Goal: Information Seeking & Learning: Find specific page/section

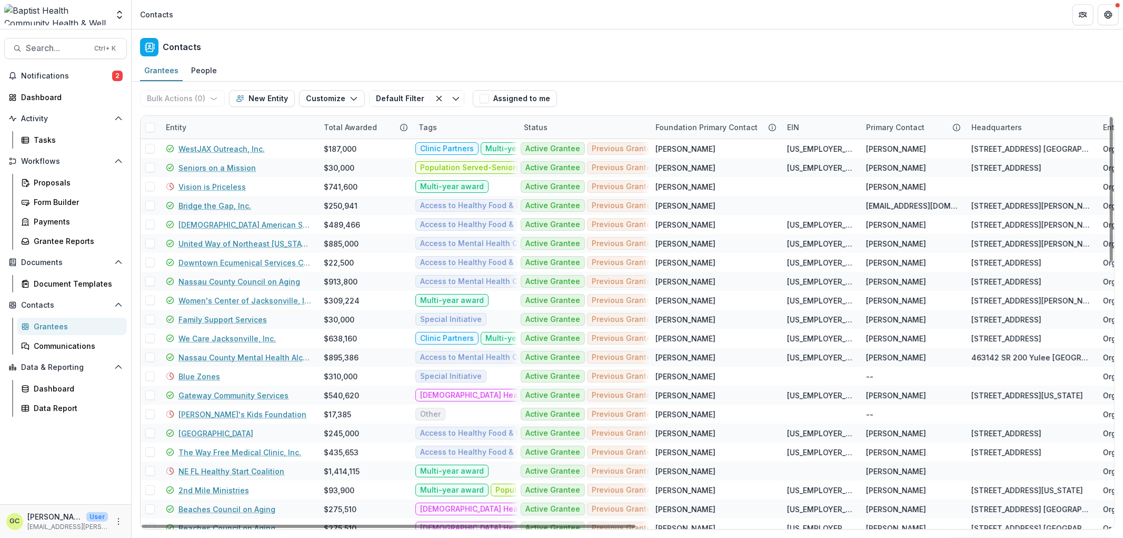
click at [192, 124] on div "Entity" at bounding box center [176, 127] width 33 height 11
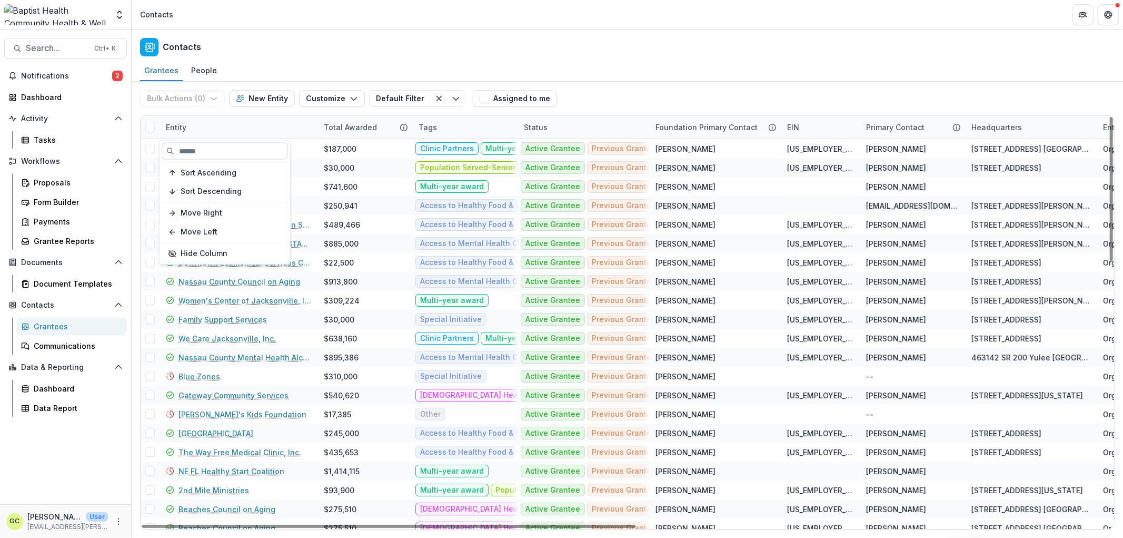
click at [191, 149] on input at bounding box center [225, 151] width 126 height 17
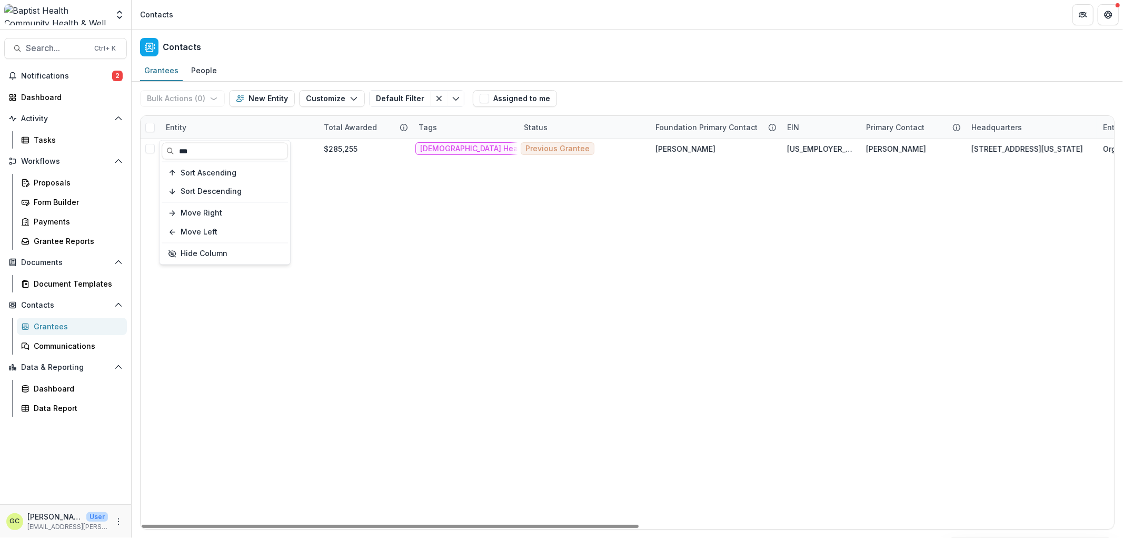
type input "***"
click at [599, 332] on div "Youth Crisis Center $285,255 [DEMOGRAPHIC_DATA] Health Board Representation Mul…" at bounding box center [1093, 334] width 1904 height 390
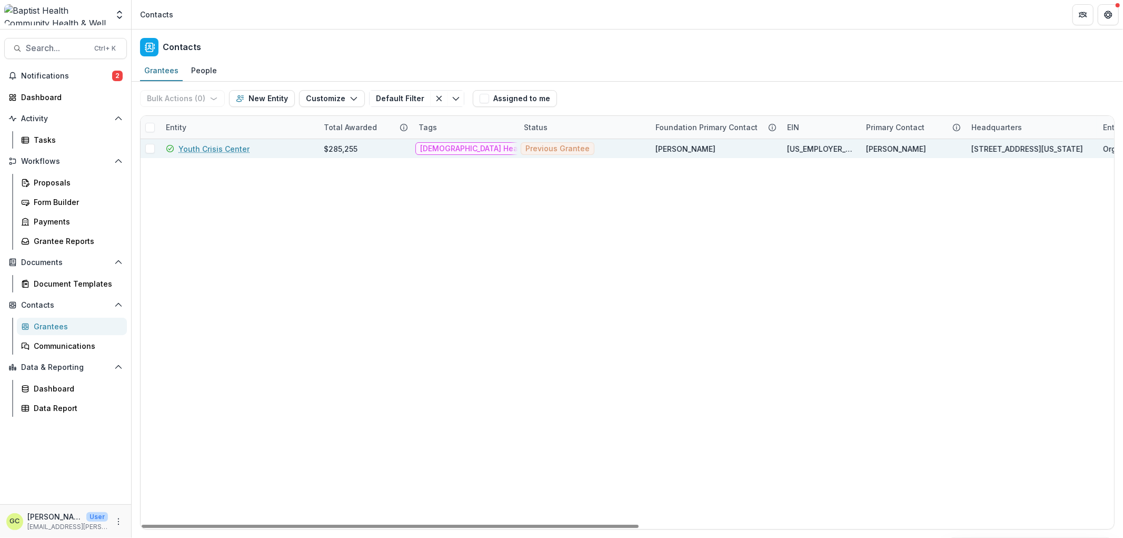
click at [216, 147] on link "Youth Crisis Center" at bounding box center [214, 148] width 71 height 11
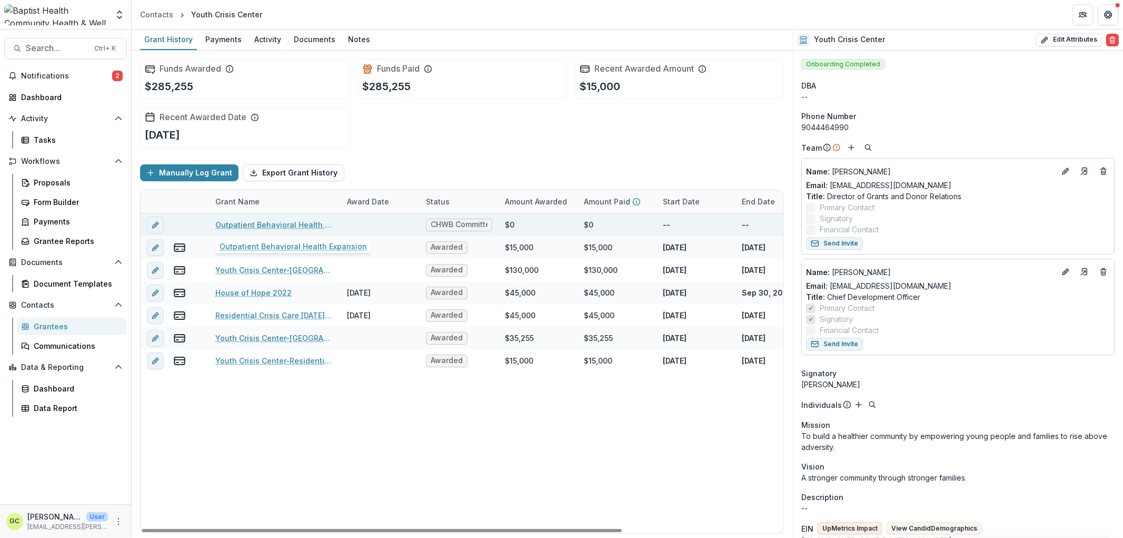
click at [246, 222] on link "Outpatient Behavioral Health Expansion" at bounding box center [274, 224] width 119 height 11
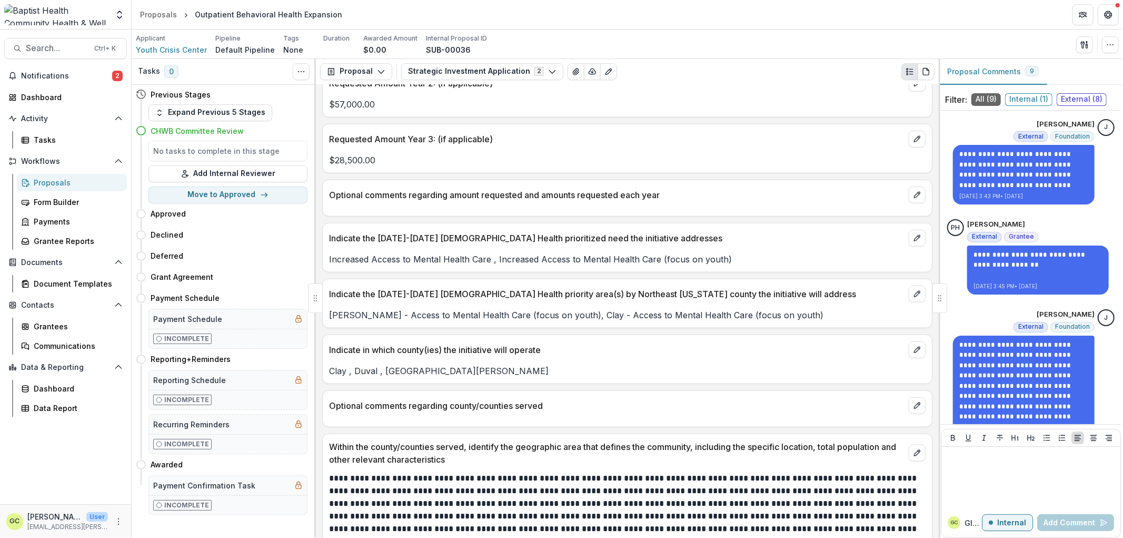
scroll to position [1229, 0]
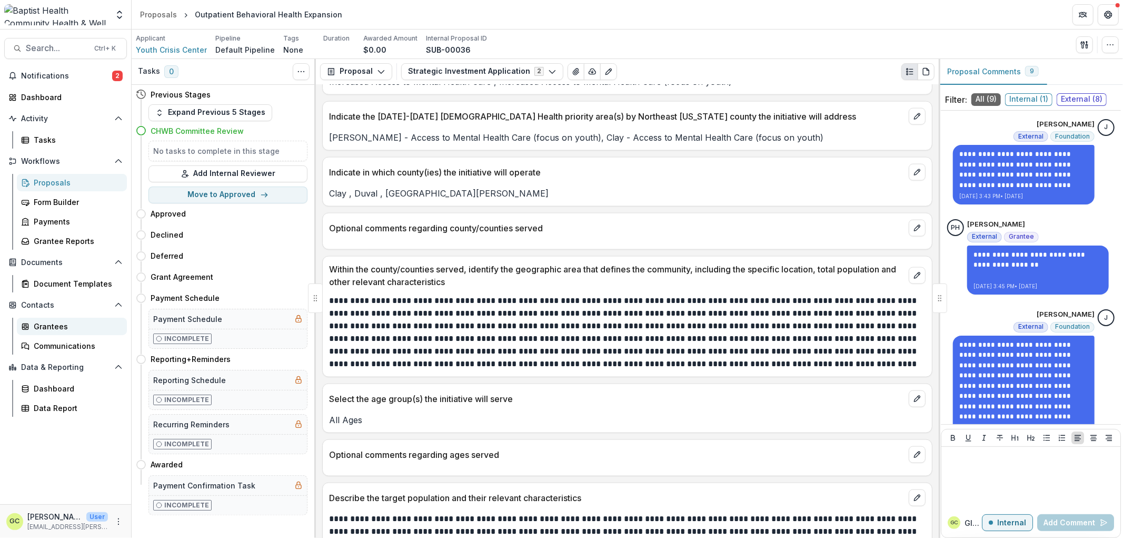
click at [44, 324] on div "Grantees" at bounding box center [76, 326] width 85 height 11
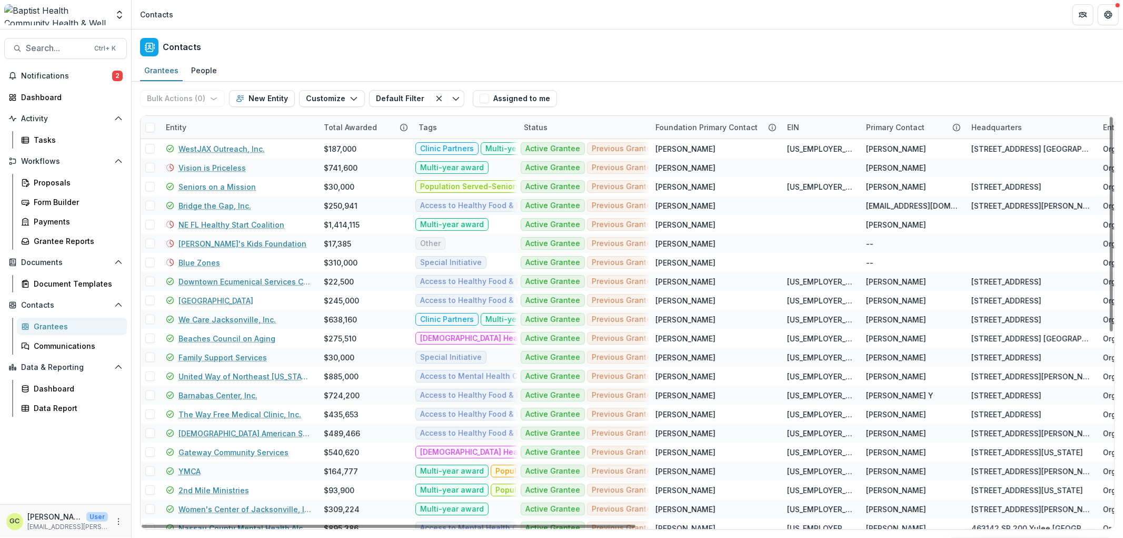
click at [192, 129] on div "Entity" at bounding box center [176, 127] width 33 height 11
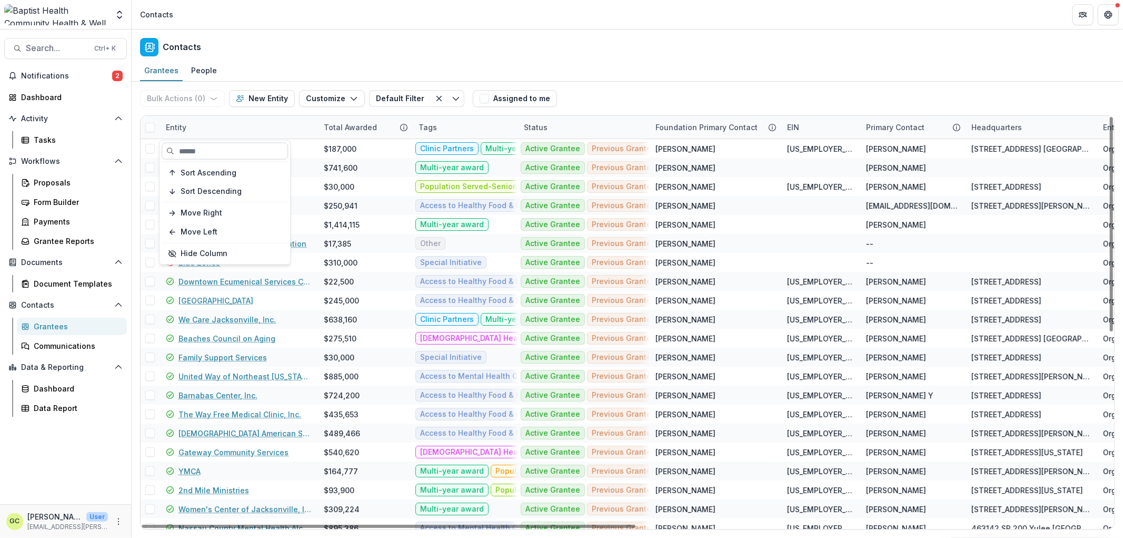
click at [197, 151] on input at bounding box center [225, 151] width 126 height 17
